Goal: Information Seeking & Learning: Learn about a topic

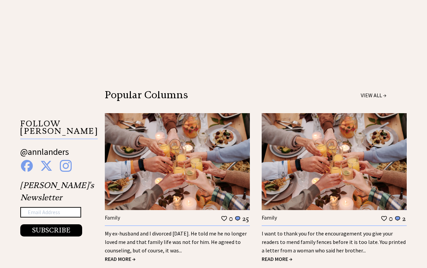
scroll to position [928, 0]
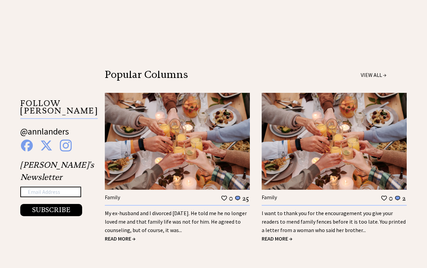
click at [33, 186] on input "text" at bounding box center [50, 191] width 61 height 11
type input "joycekoch57@yahoo.com"
click at [52, 204] on button "SUBSCRIBE" at bounding box center [51, 210] width 62 height 12
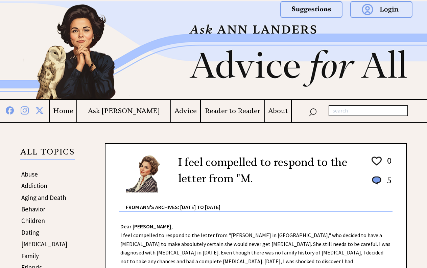
click at [380, 7] on img at bounding box center [381, 9] width 62 height 17
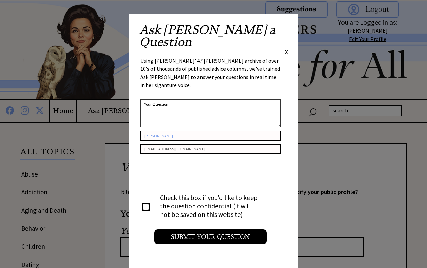
click at [285, 48] on span "X" at bounding box center [286, 51] width 3 height 7
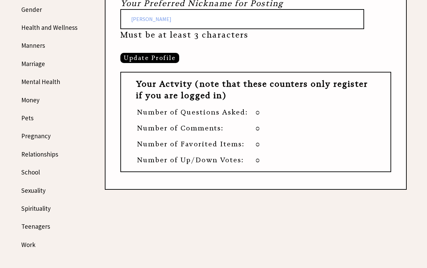
scroll to position [338, 0]
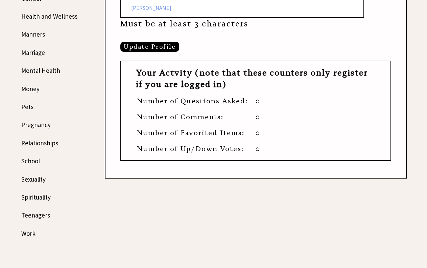
click at [36, 33] on link "Manners" at bounding box center [33, 34] width 24 height 8
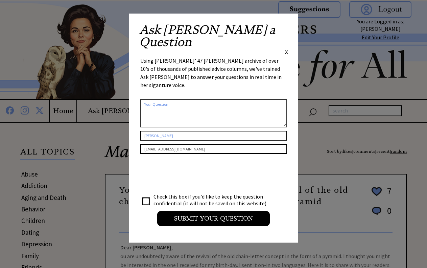
click at [285, 48] on span "X" at bounding box center [286, 51] width 3 height 7
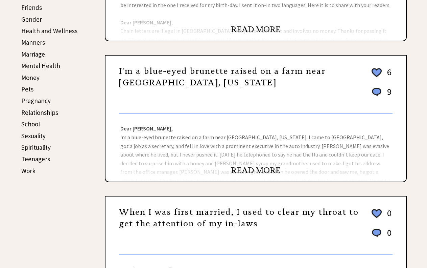
scroll to position [271, 0]
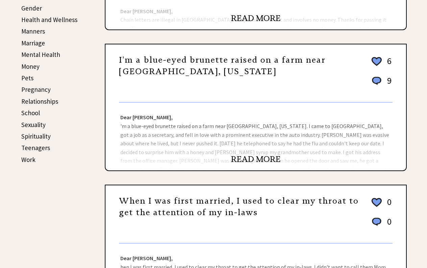
click at [248, 157] on link "READ MORE" at bounding box center [256, 159] width 50 height 10
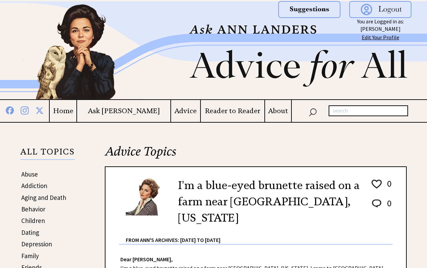
click at [382, 36] on link "Edit Your Profile" at bounding box center [381, 37] width 38 height 7
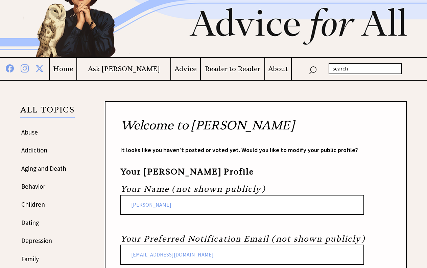
scroll to position [34, 0]
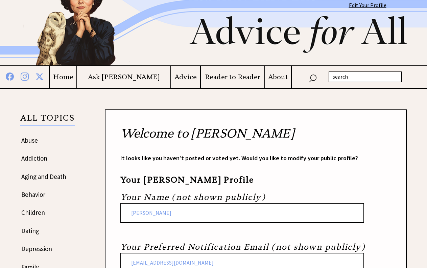
click at [182, 77] on h4 "Advice" at bounding box center [185, 77] width 29 height 8
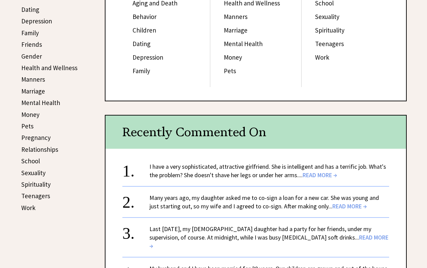
scroll to position [237, 0]
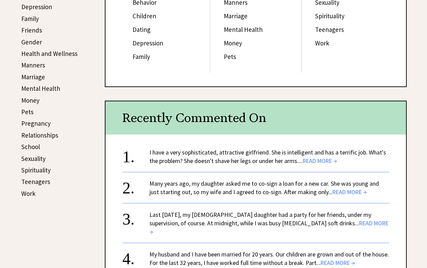
click at [319, 161] on span "READ MORE →" at bounding box center [320, 161] width 35 height 8
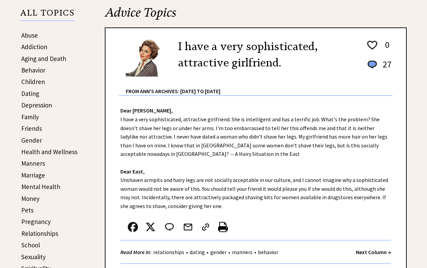
scroll to position [135, 0]
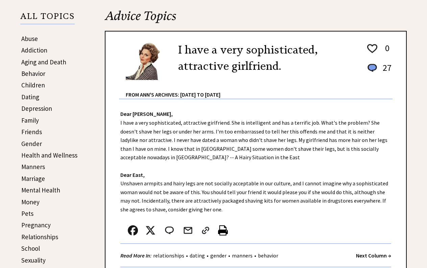
click at [32, 120] on link "Family" at bounding box center [30, 120] width 18 height 8
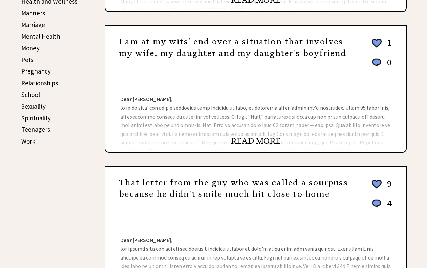
scroll to position [304, 0]
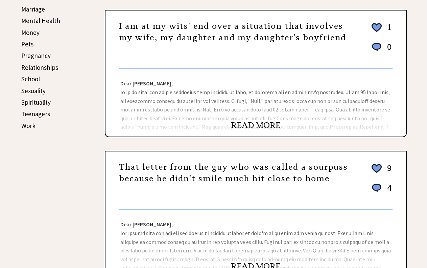
click at [271, 124] on link "READ MORE" at bounding box center [256, 125] width 50 height 10
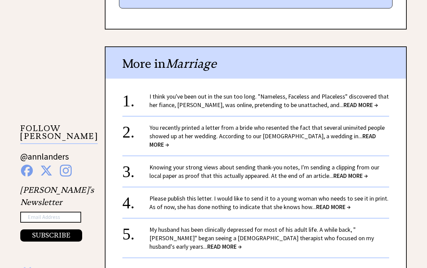
scroll to position [575, 0]
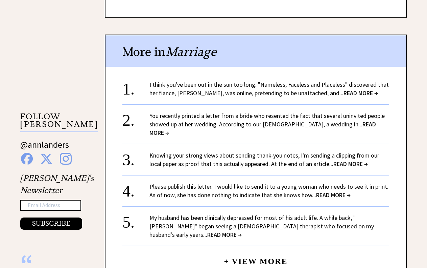
click at [354, 160] on span "READ MORE →" at bounding box center [351, 164] width 35 height 8
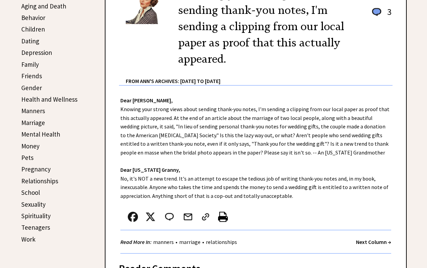
scroll to position [203, 0]
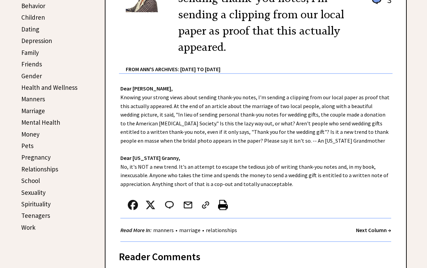
click at [34, 134] on link "Money" at bounding box center [30, 134] width 18 height 8
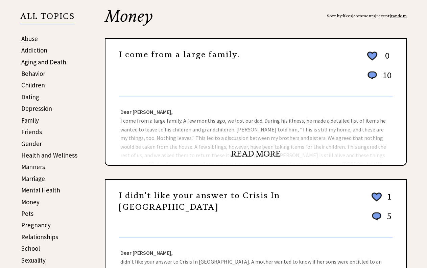
scroll to position [135, 0]
click at [244, 154] on link "READ MORE" at bounding box center [256, 153] width 50 height 10
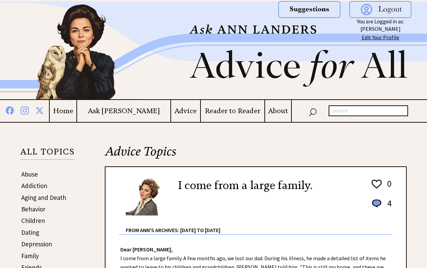
click at [76, 109] on h4 "Home" at bounding box center [63, 111] width 27 height 8
